Goal: Check status: Check status

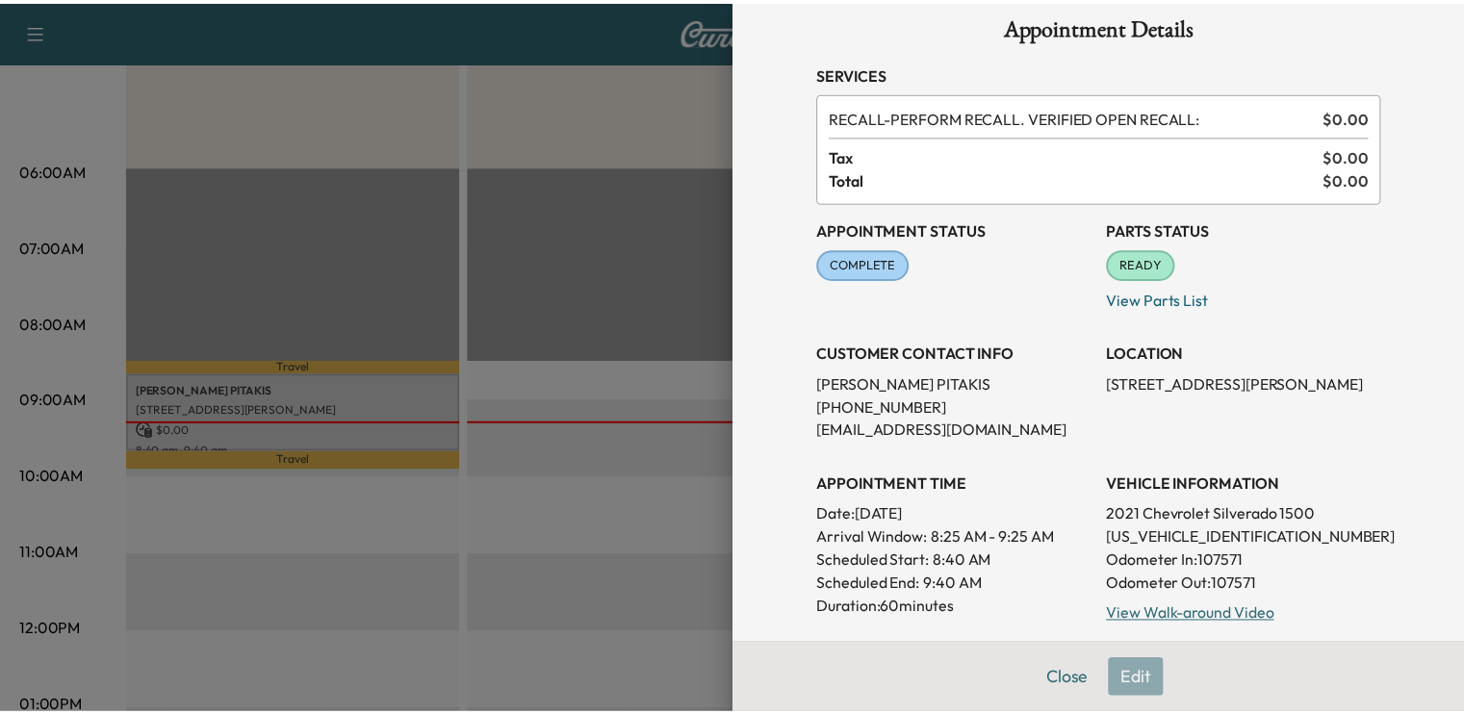
scroll to position [25, 0]
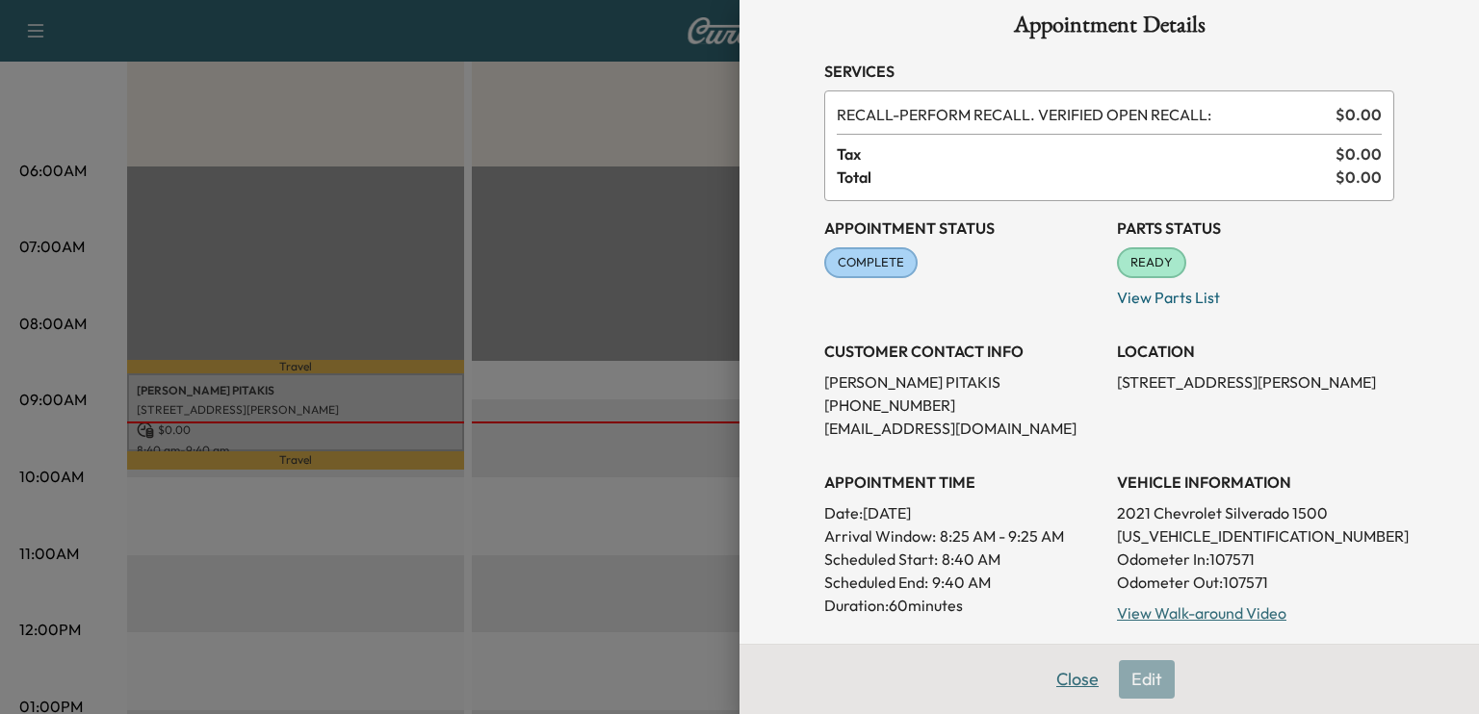
click at [1056, 681] on button "Close" at bounding box center [1077, 679] width 67 height 39
